Goal: Task Accomplishment & Management: Manage account settings

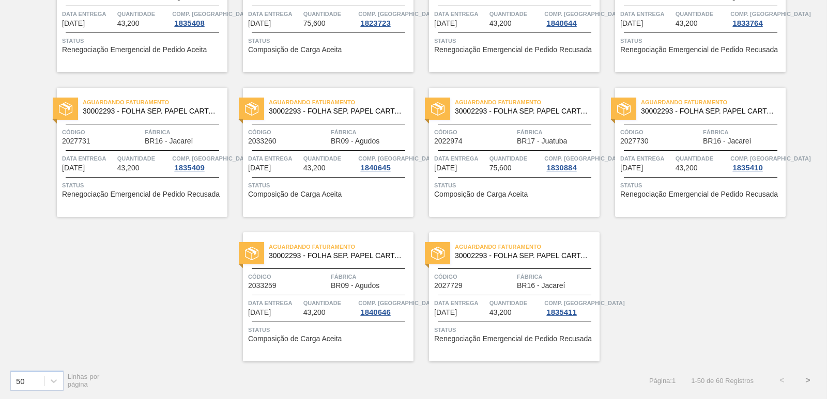
scroll to position [1596, 0]
click at [808, 378] on button ">" at bounding box center [808, 380] width 26 height 26
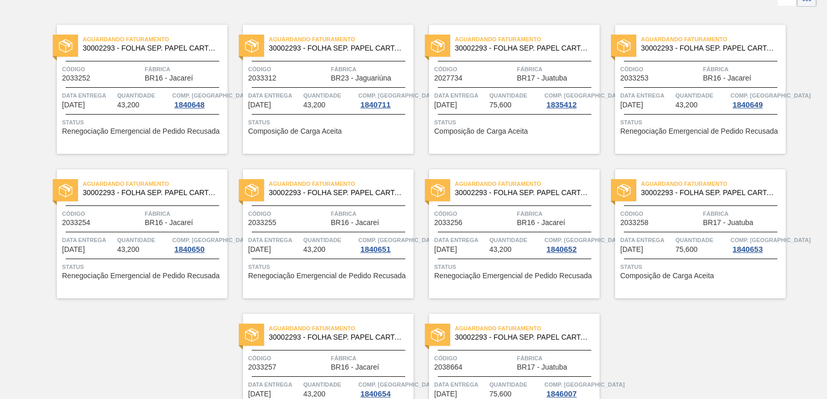
scroll to position [149, 0]
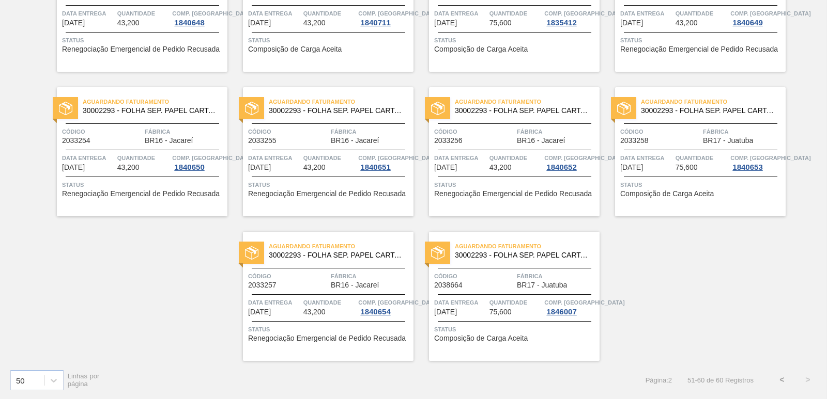
click at [781, 381] on button "<" at bounding box center [782, 380] width 26 height 26
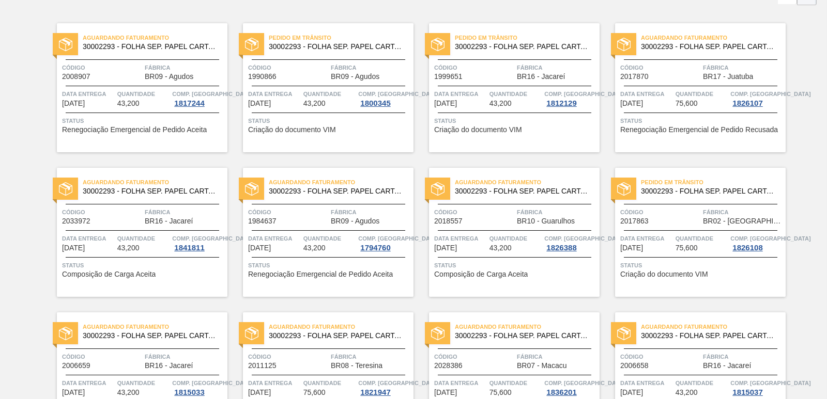
scroll to position [0, 0]
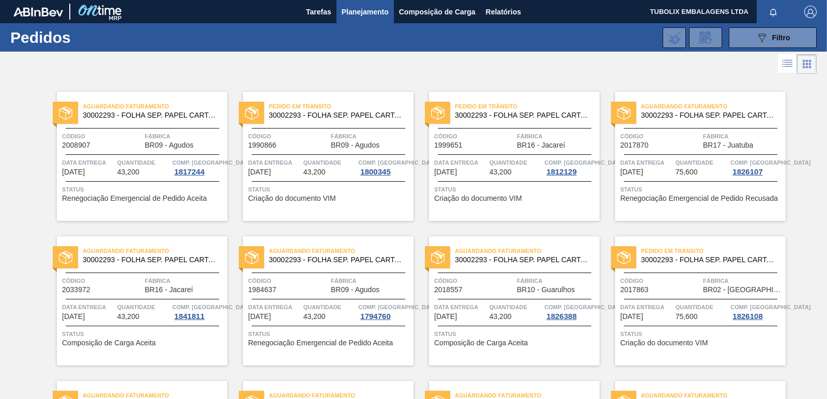
click at [816, 6] on span "button" at bounding box center [810, 12] width 25 height 12
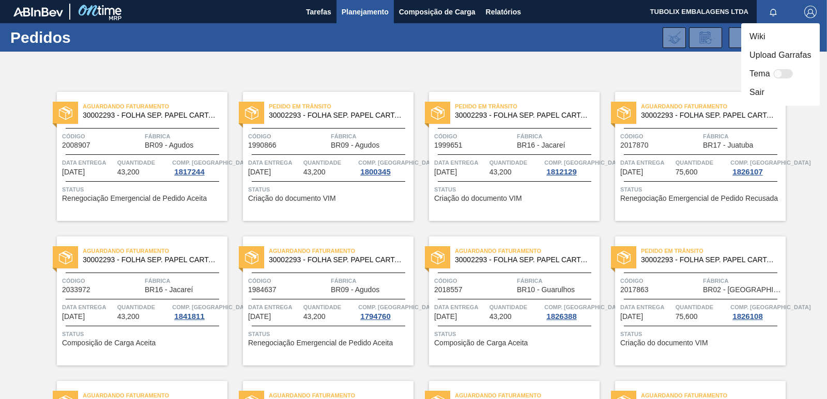
click at [761, 91] on li "Sair" at bounding box center [780, 92] width 79 height 19
